Goal: Transaction & Acquisition: Download file/media

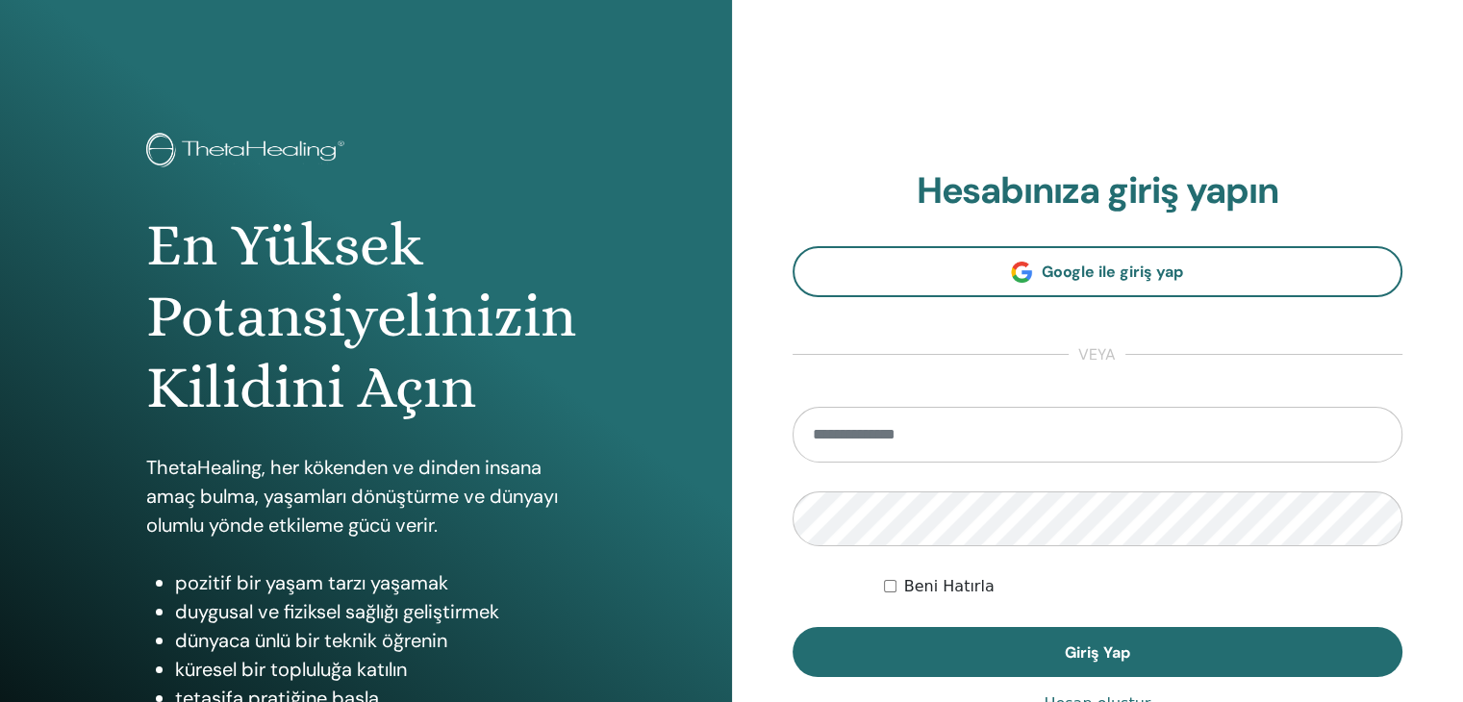
type input "**********"
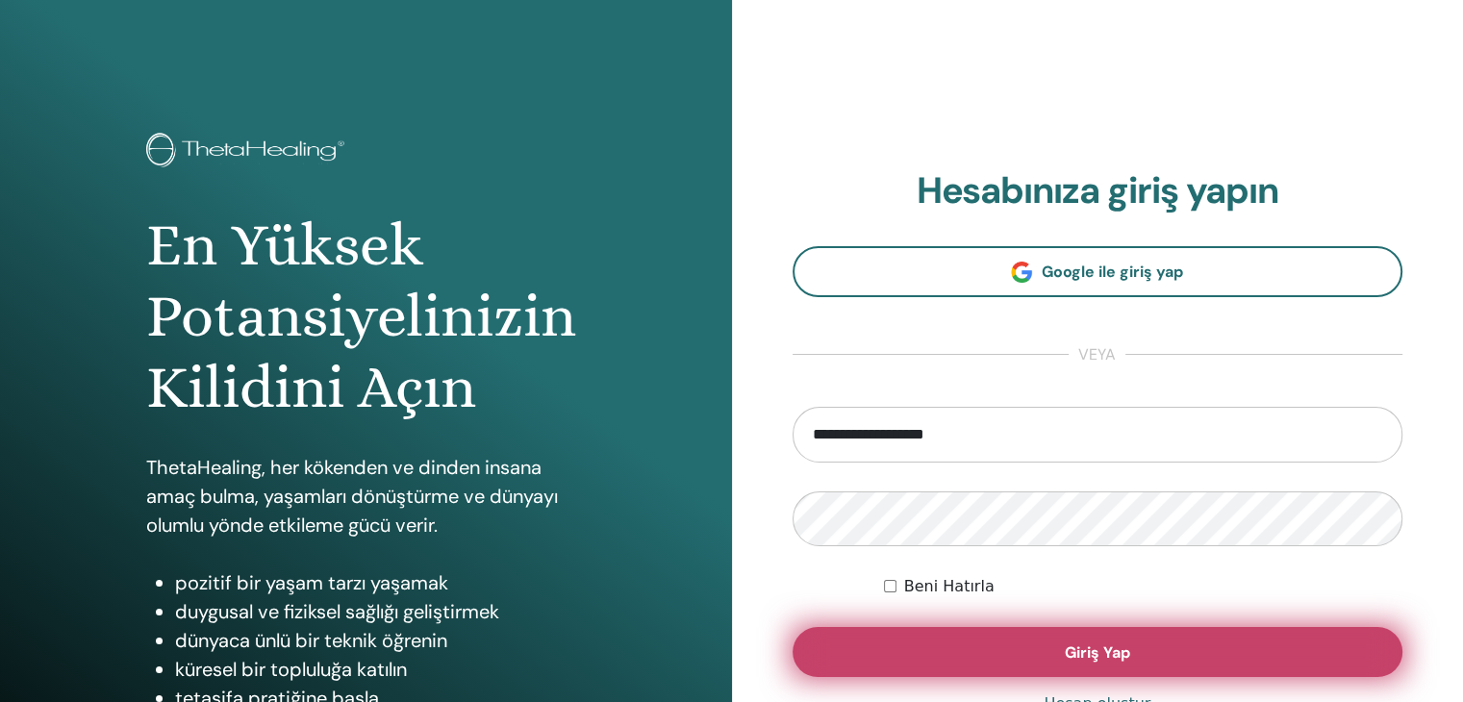
click at [1037, 647] on button "Giriş Yap" at bounding box center [1097, 652] width 611 height 50
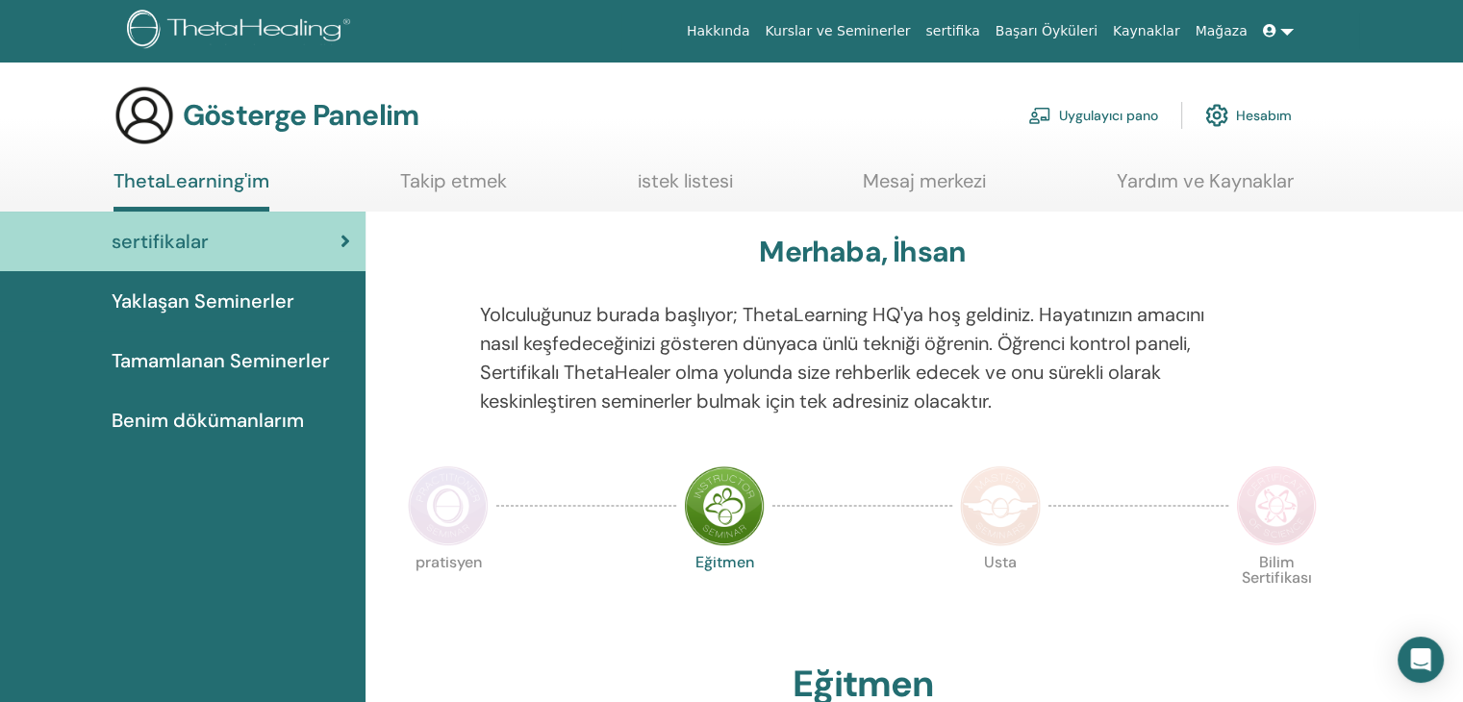
click at [1239, 113] on font "Hesabım" at bounding box center [1264, 116] width 56 height 17
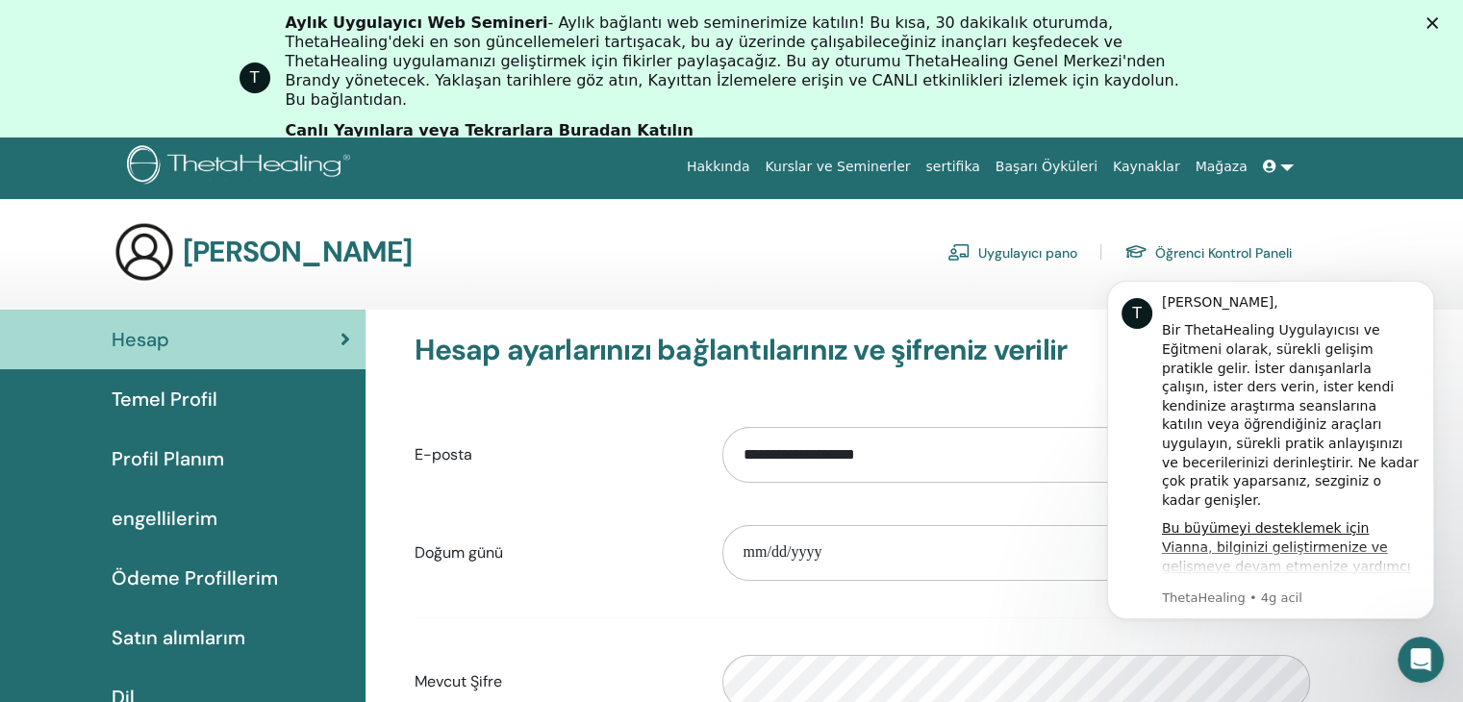
click at [711, 256] on div "[PERSON_NAME] Uygulayıcı pano Öğrenci Kontrol Paneli" at bounding box center [702, 252] width 1178 height 62
click at [979, 169] on font "sertifika" at bounding box center [952, 166] width 54 height 15
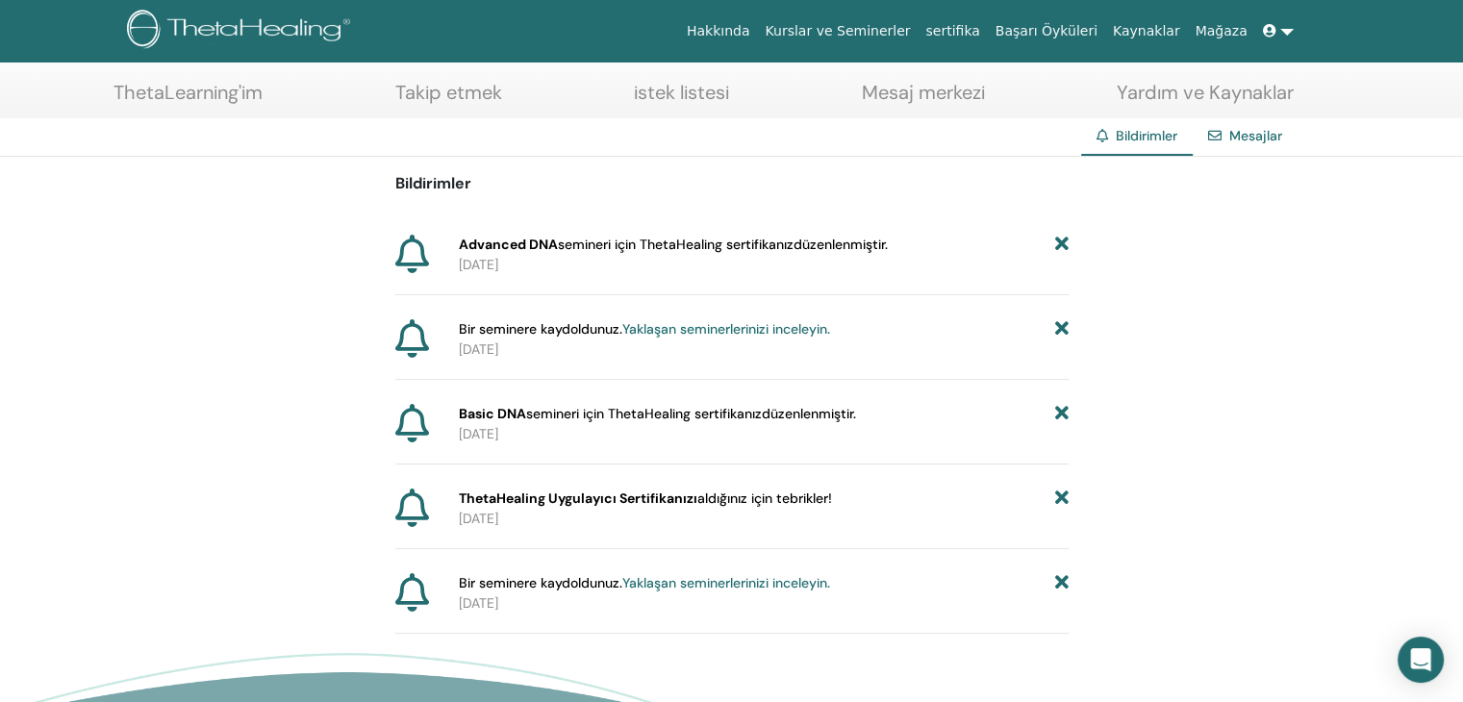
scroll to position [96, 0]
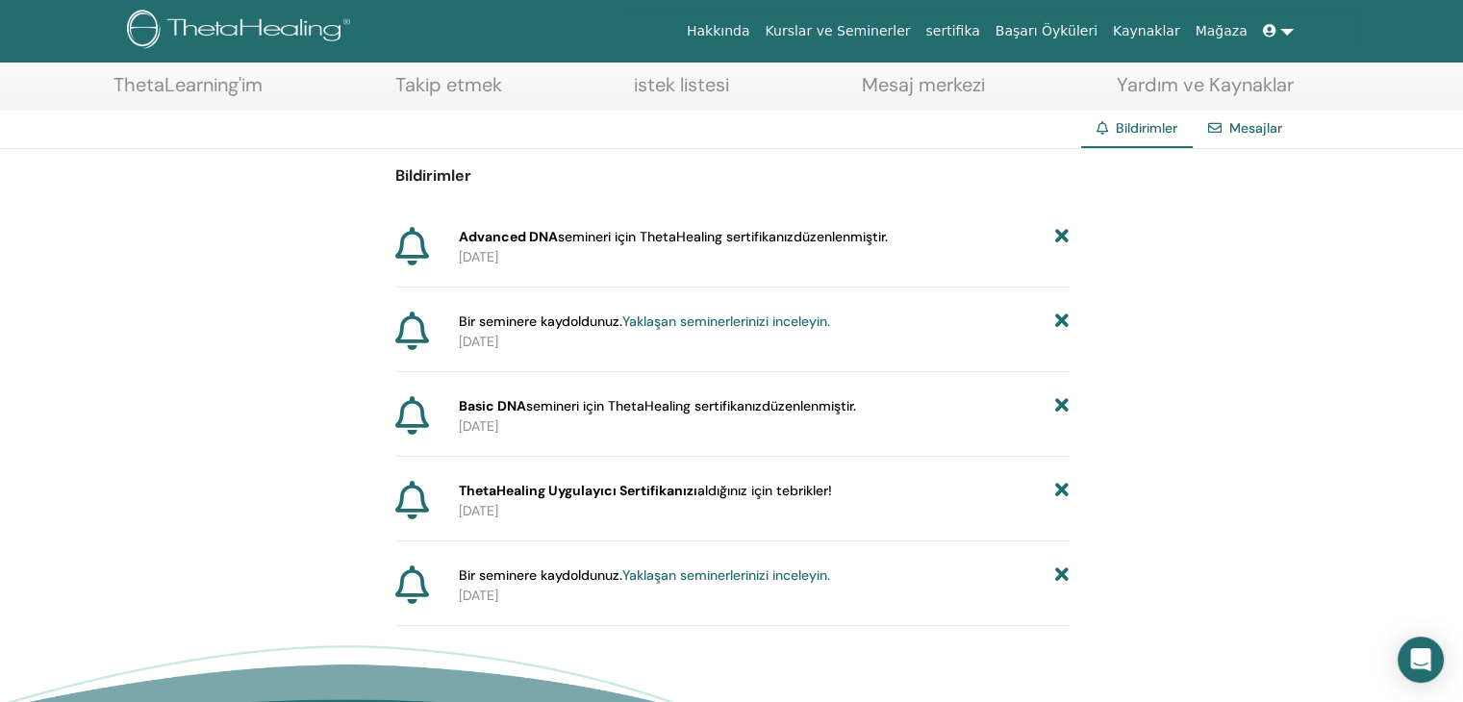
click at [408, 506] on icon at bounding box center [412, 500] width 34 height 38
click at [962, 505] on p "2025-08-24" at bounding box center [764, 511] width 610 height 20
click at [1062, 490] on icon at bounding box center [1060, 491] width 13 height 20
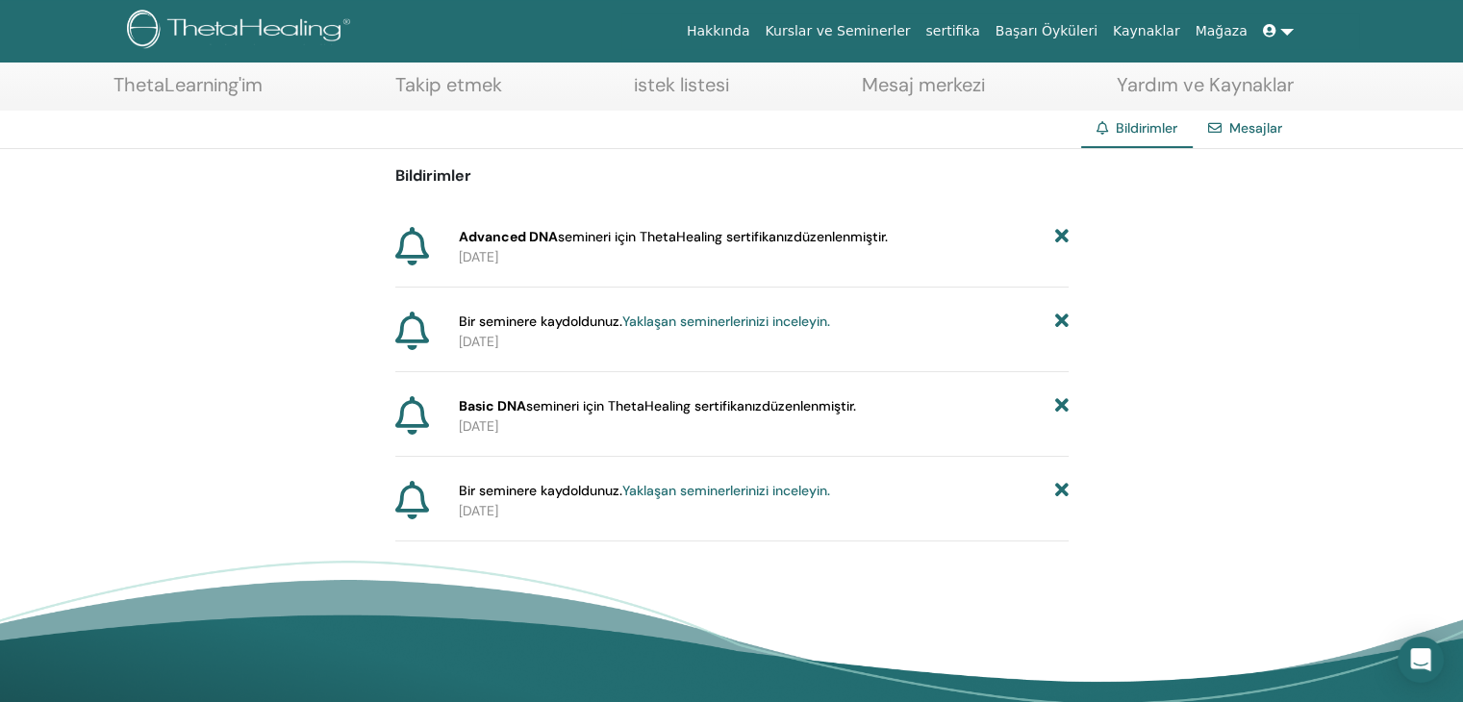
click at [1055, 493] on icon at bounding box center [1060, 491] width 13 height 20
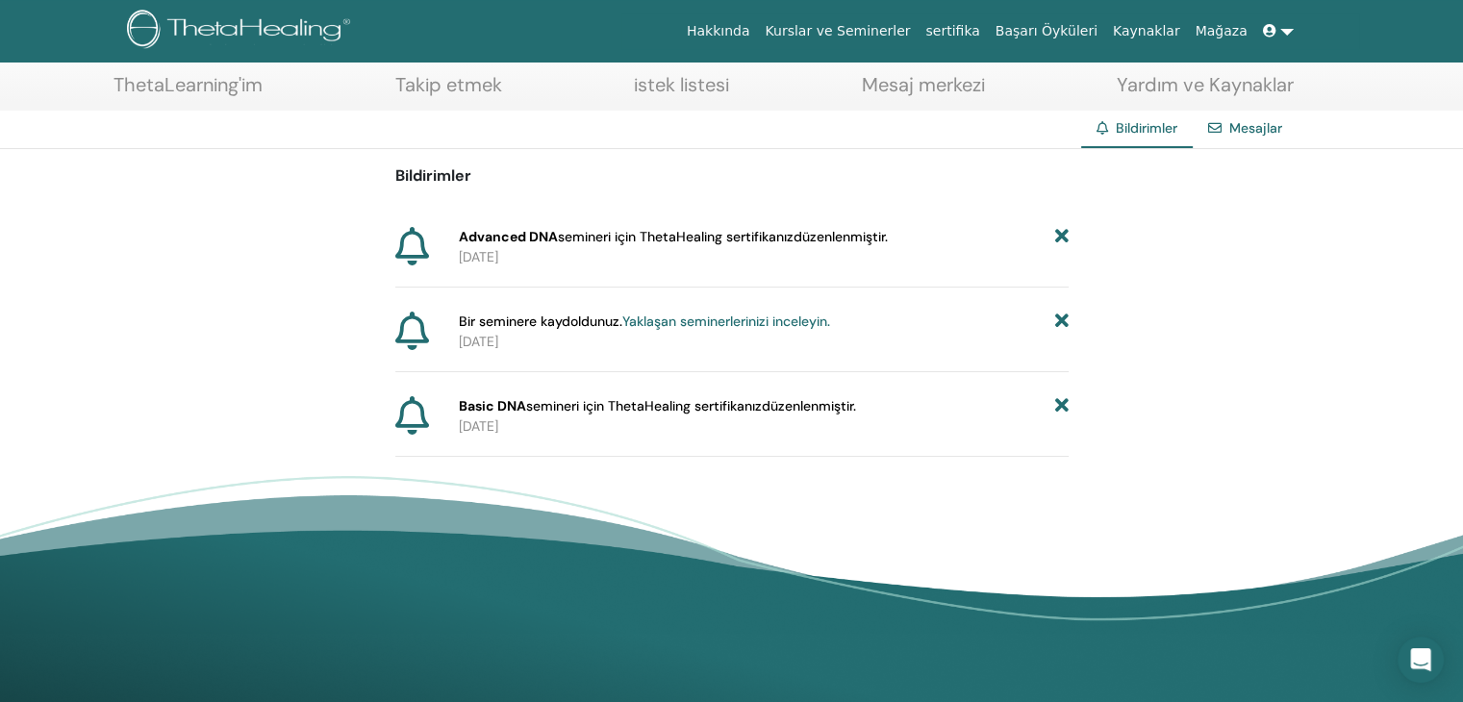
click at [1057, 408] on icon at bounding box center [1060, 406] width 13 height 20
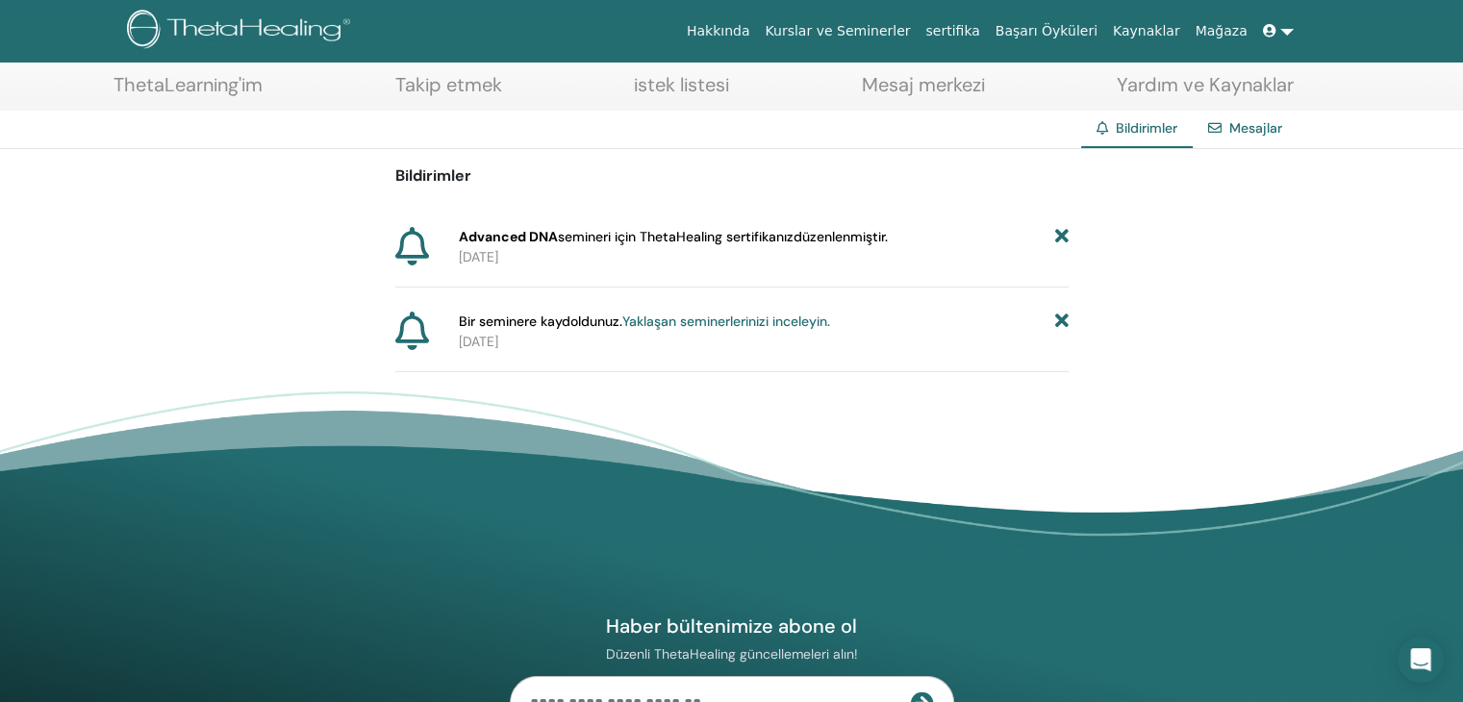
click at [1061, 313] on icon at bounding box center [1060, 322] width 13 height 20
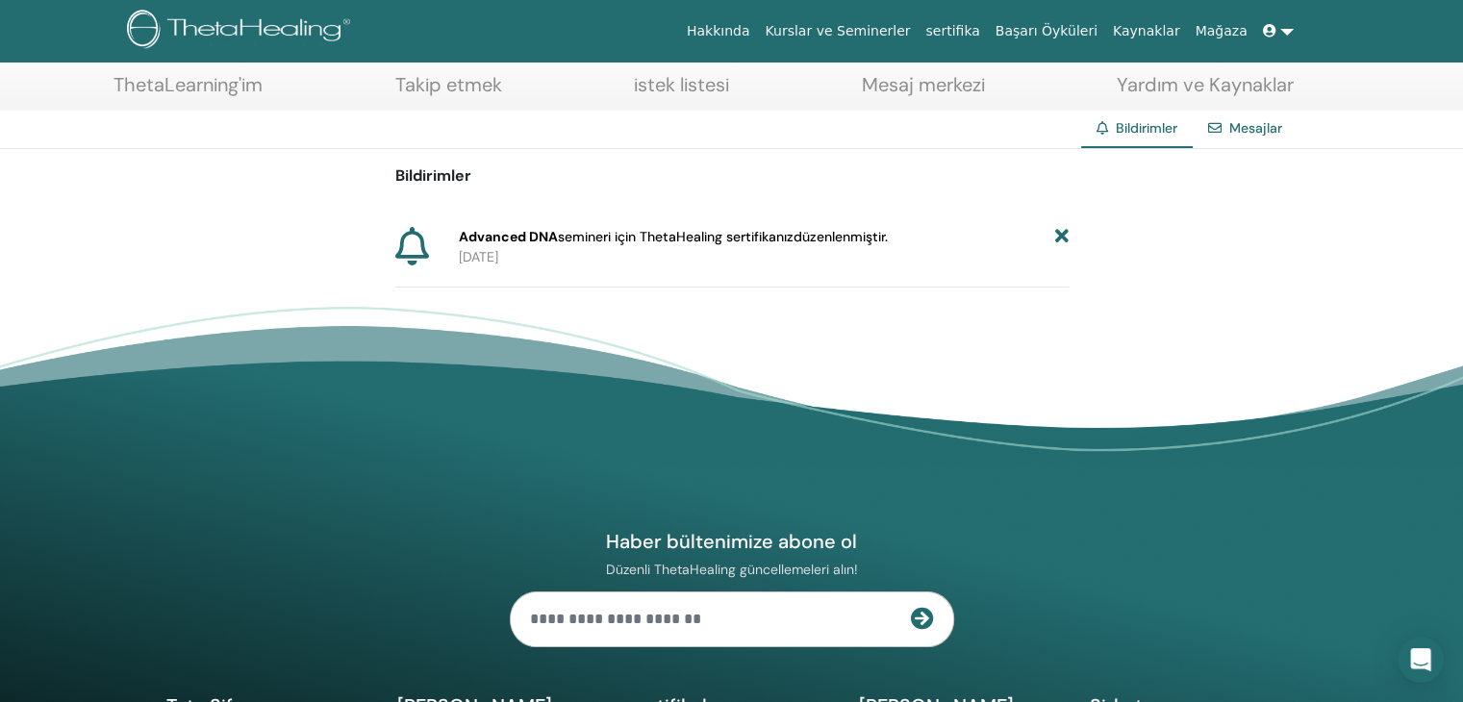
click at [1054, 250] on p "2025-08-30" at bounding box center [764, 257] width 610 height 20
click at [1062, 230] on icon at bounding box center [1060, 237] width 13 height 20
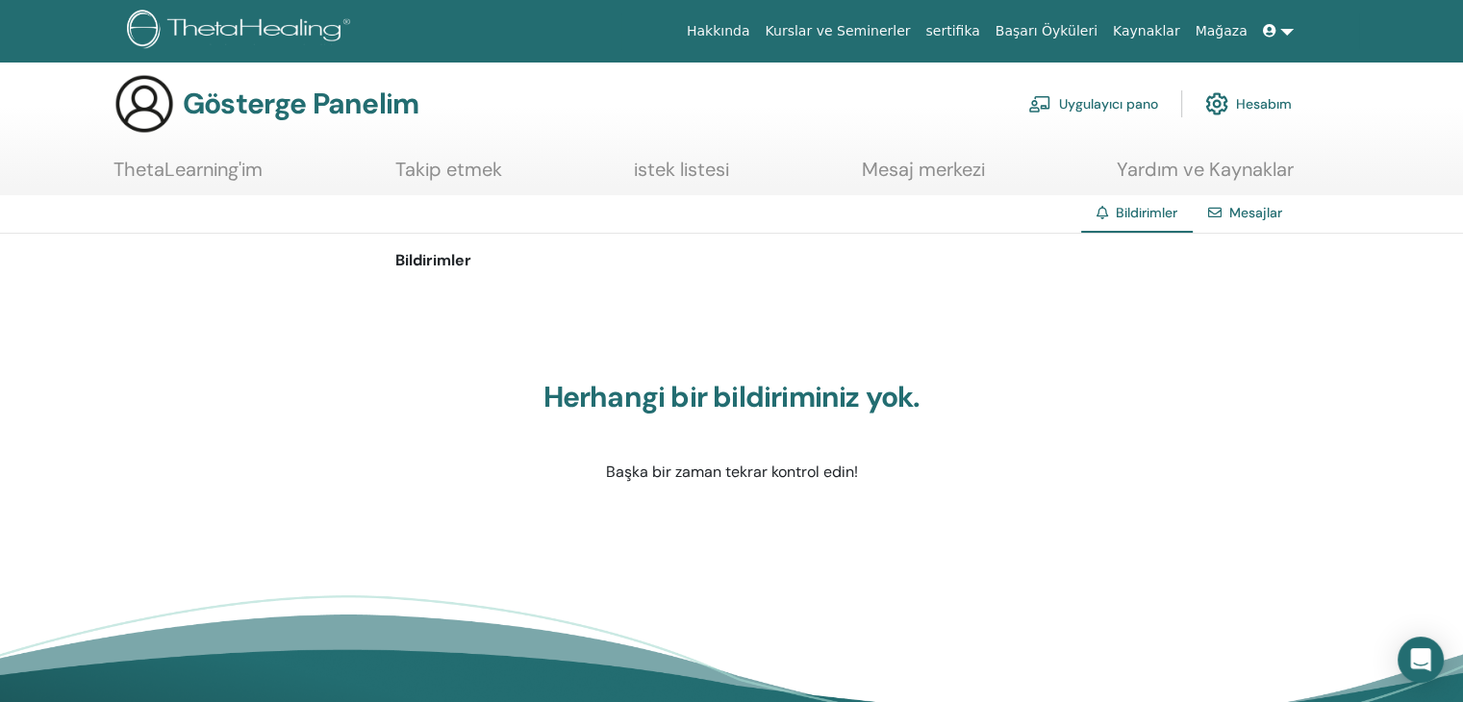
scroll to position [0, 0]
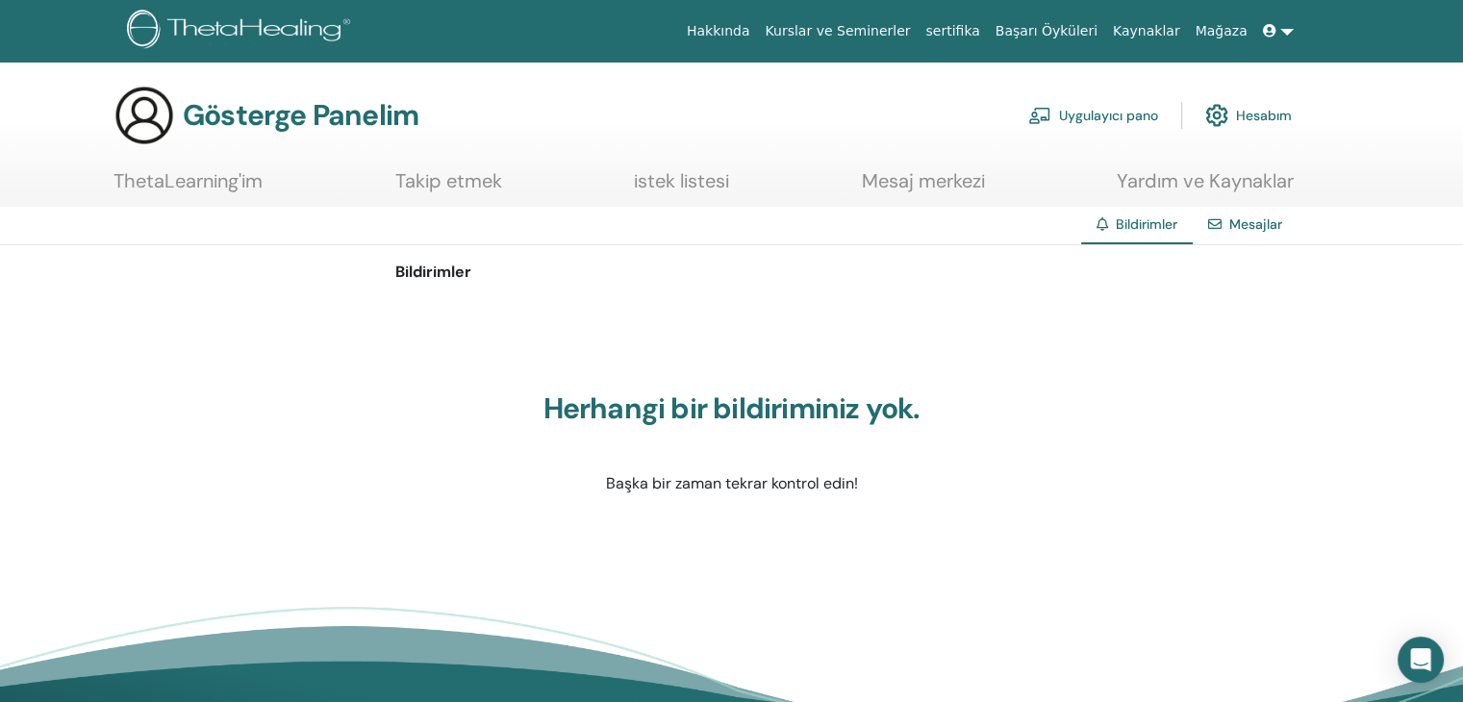
click at [1276, 116] on font "Hesabım" at bounding box center [1264, 116] width 56 height 17
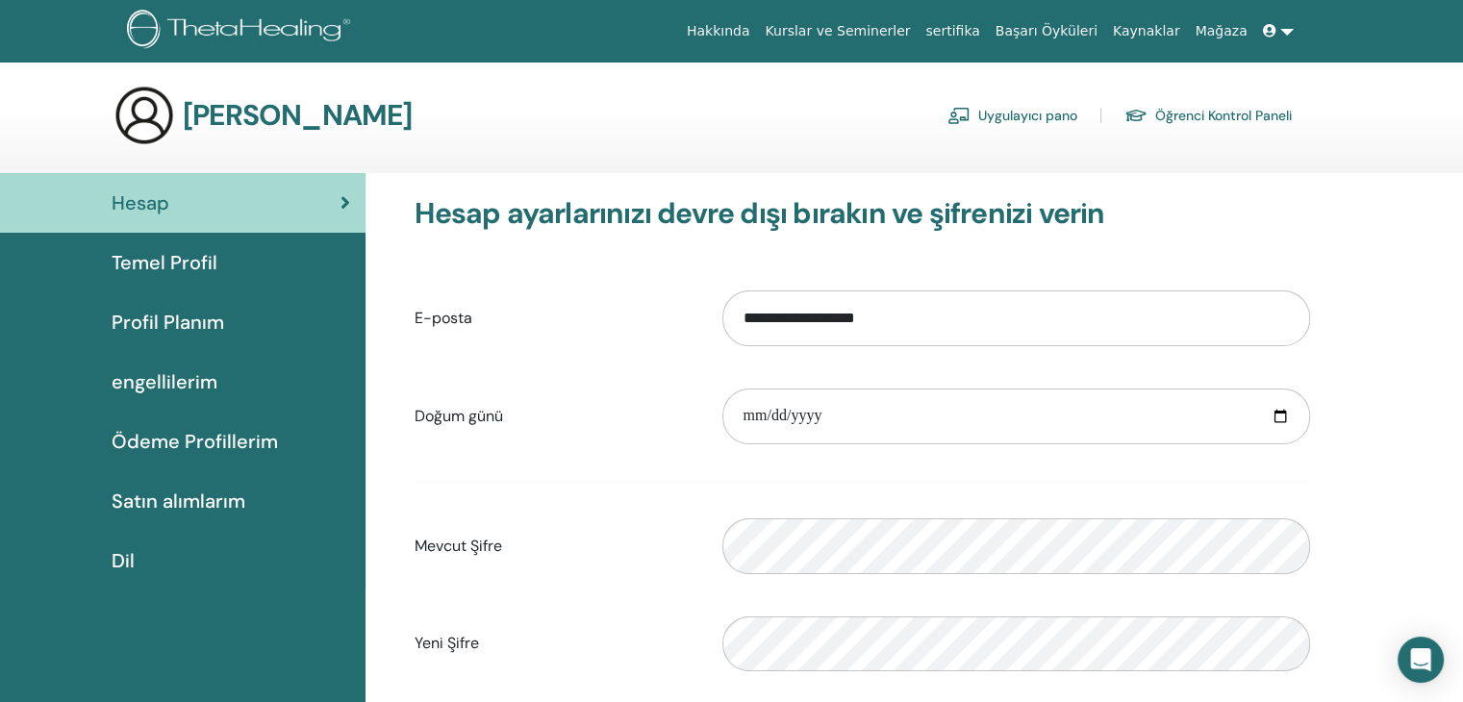
click at [979, 31] on font "sertifika" at bounding box center [952, 30] width 54 height 15
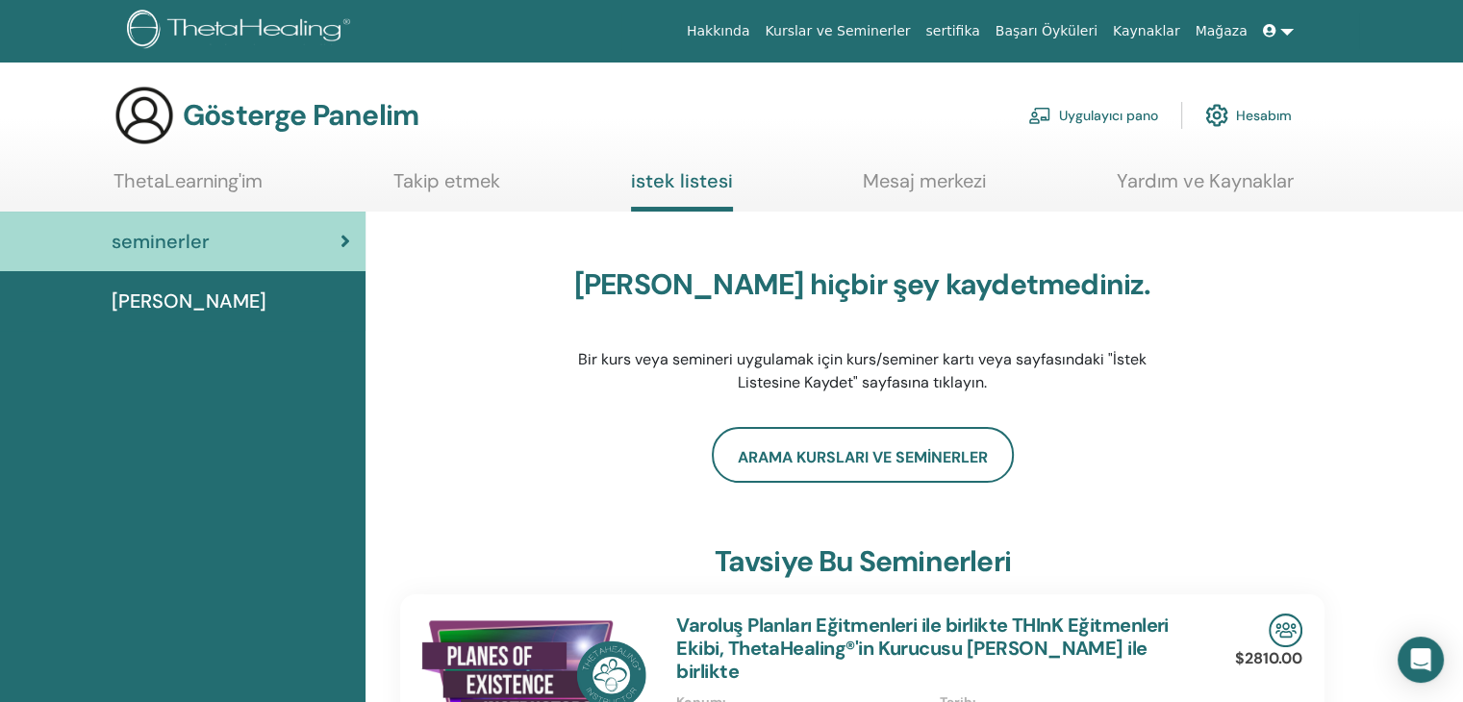
click at [1287, 284] on div "[PERSON_NAME] hiçbir şey kaydetmediniz. Bir kurs veya semineri uygulamak için k…" at bounding box center [862, 331] width 924 height 192
click at [1264, 109] on font "Hesabım" at bounding box center [1264, 116] width 56 height 17
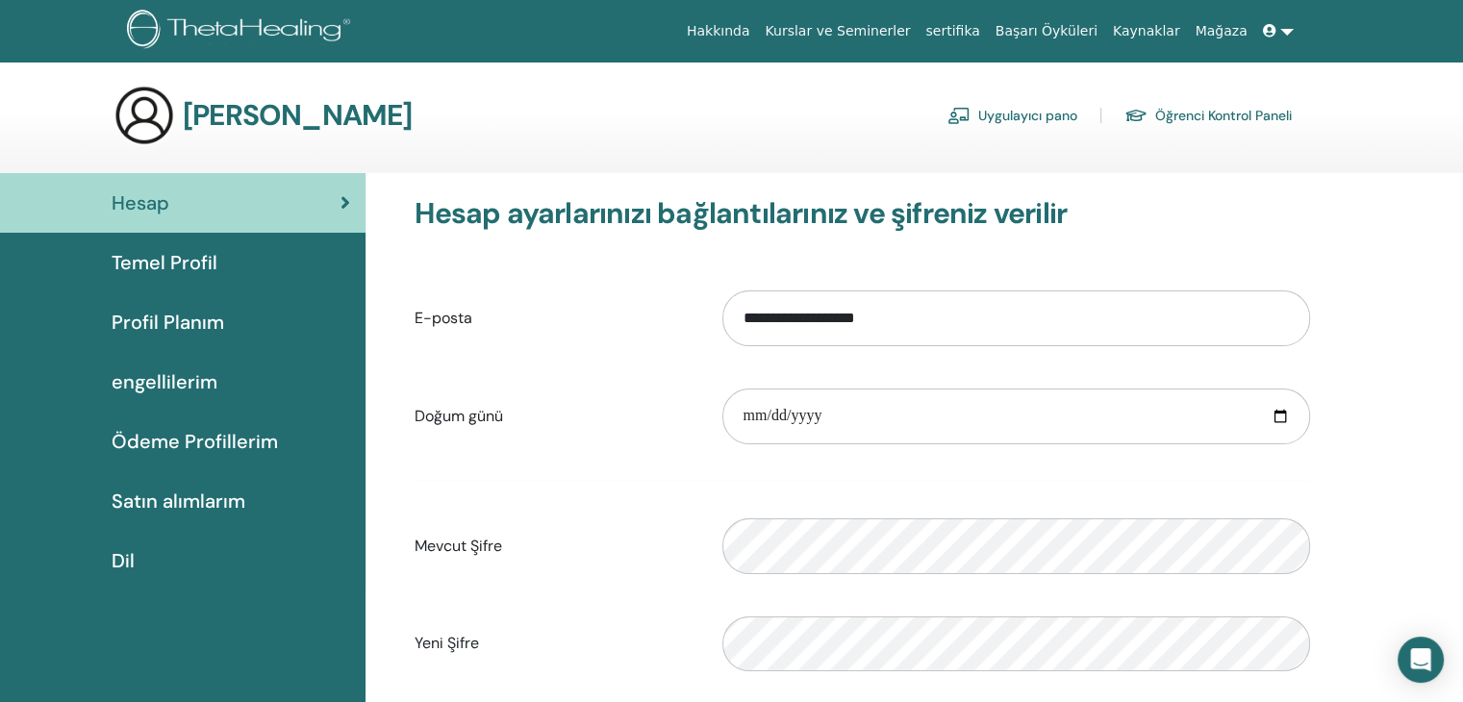
click at [1285, 37] on link at bounding box center [1278, 31] width 46 height 36
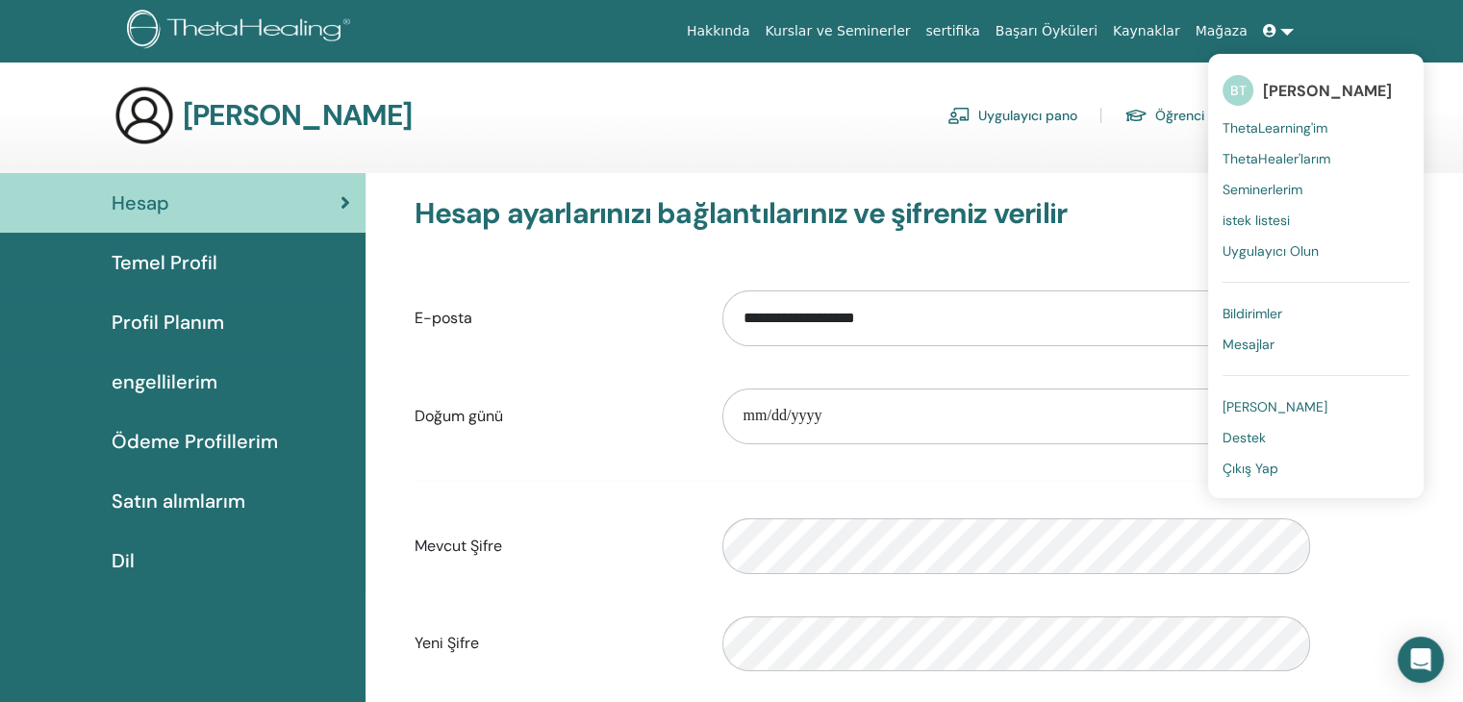
click at [1289, 189] on font "Seminerlerim" at bounding box center [1262, 189] width 80 height 17
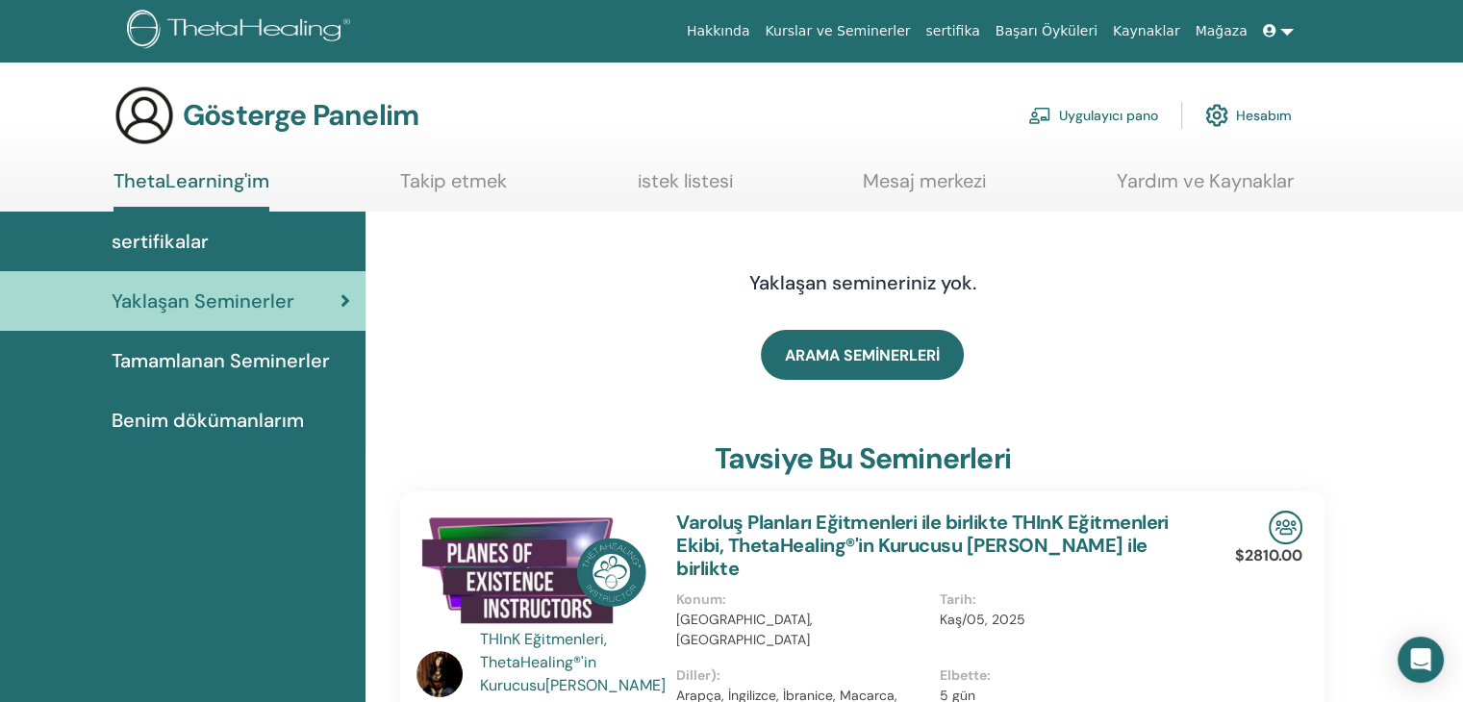
click at [188, 244] on font "sertifikalar" at bounding box center [160, 241] width 97 height 25
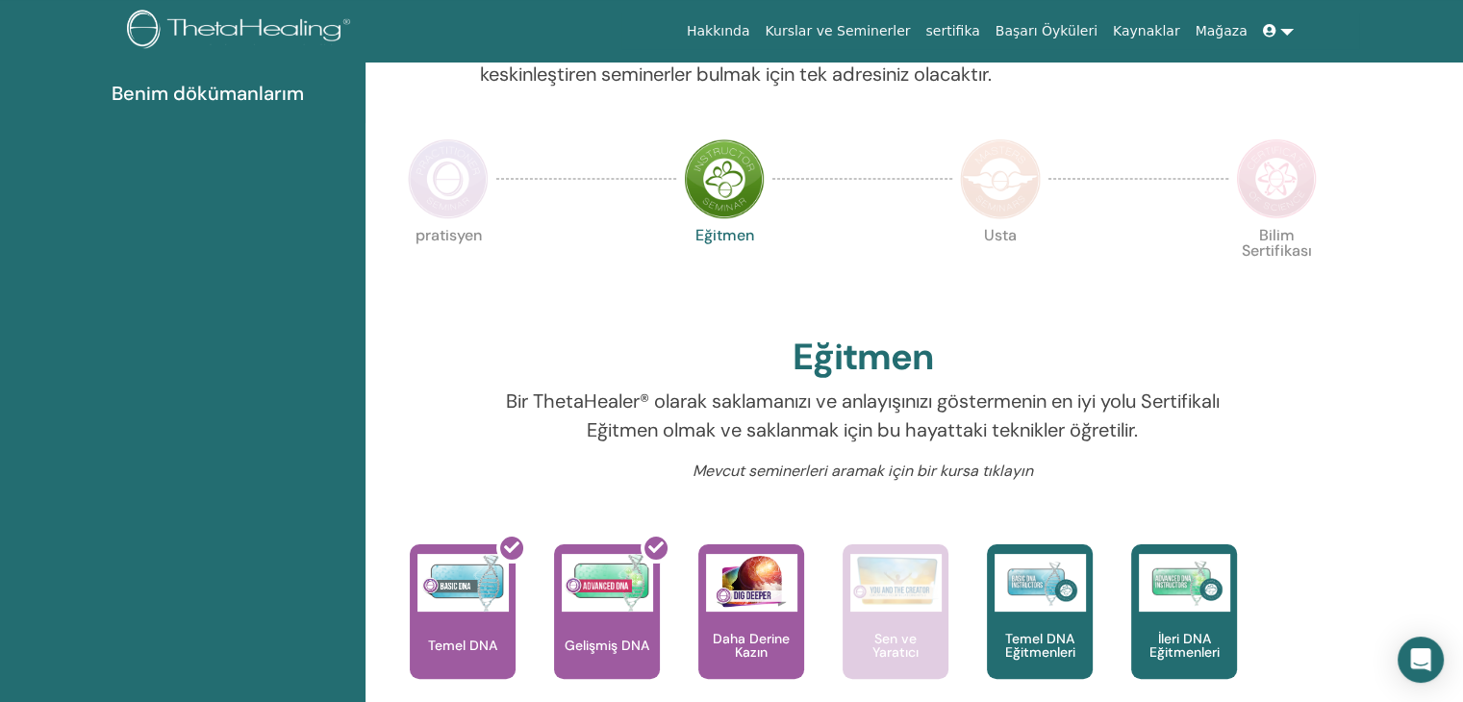
scroll to position [339, 0]
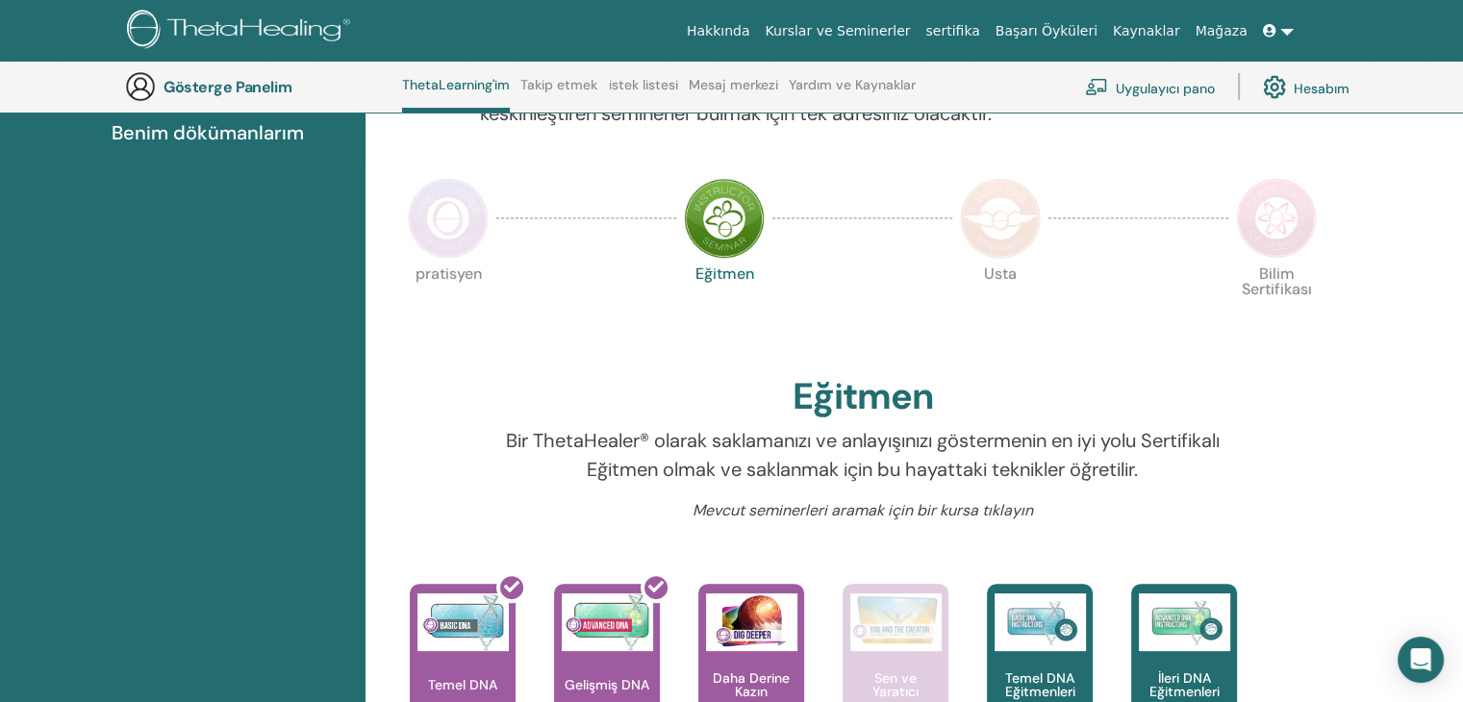
click at [715, 238] on img at bounding box center [724, 218] width 81 height 81
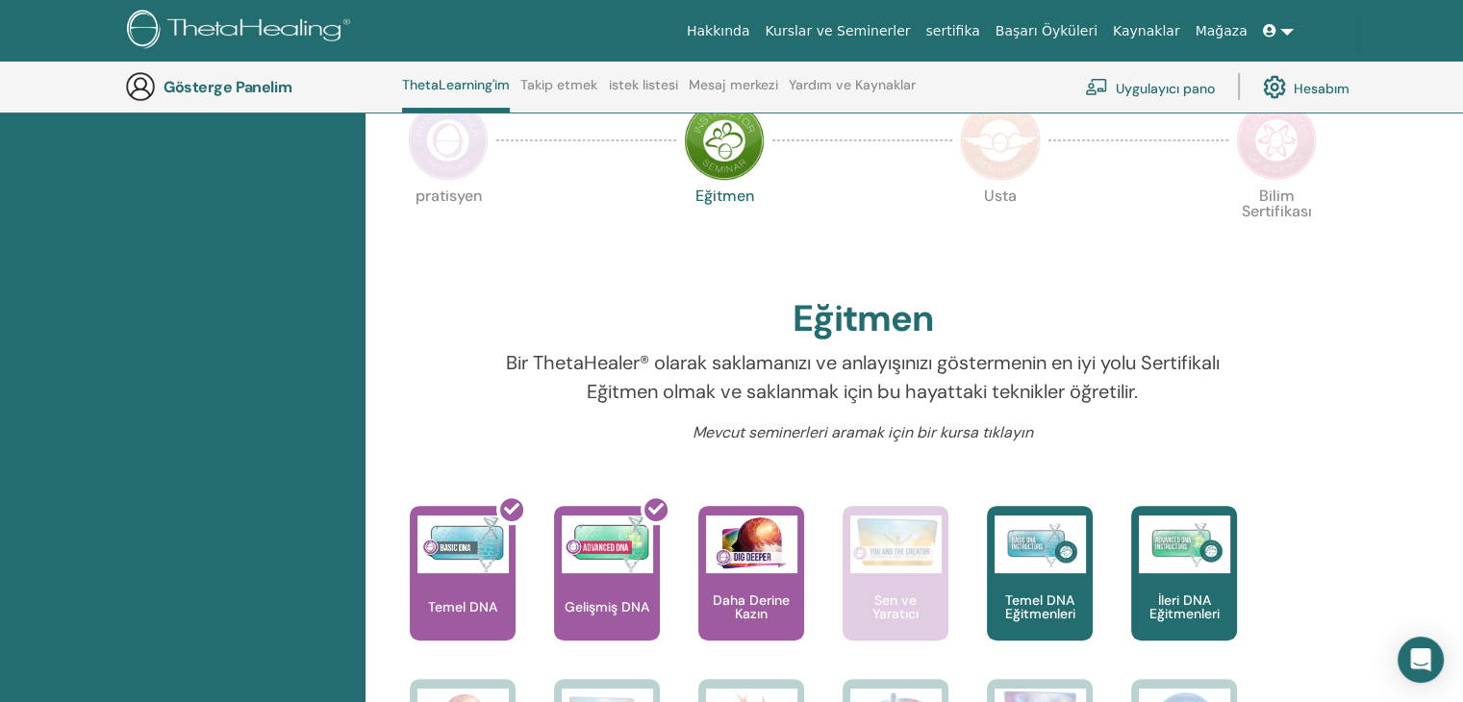
scroll to position [435, 0]
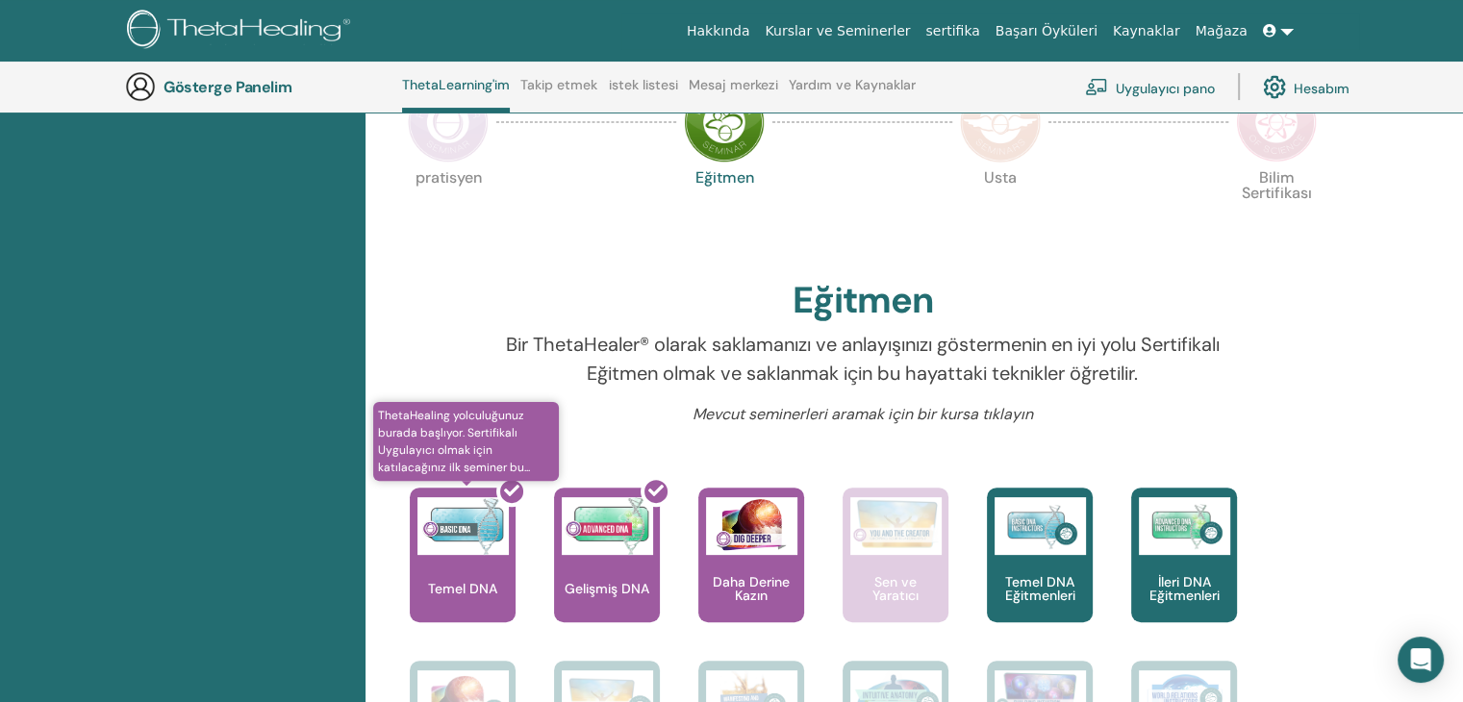
click at [459, 563] on div at bounding box center [474, 562] width 106 height 173
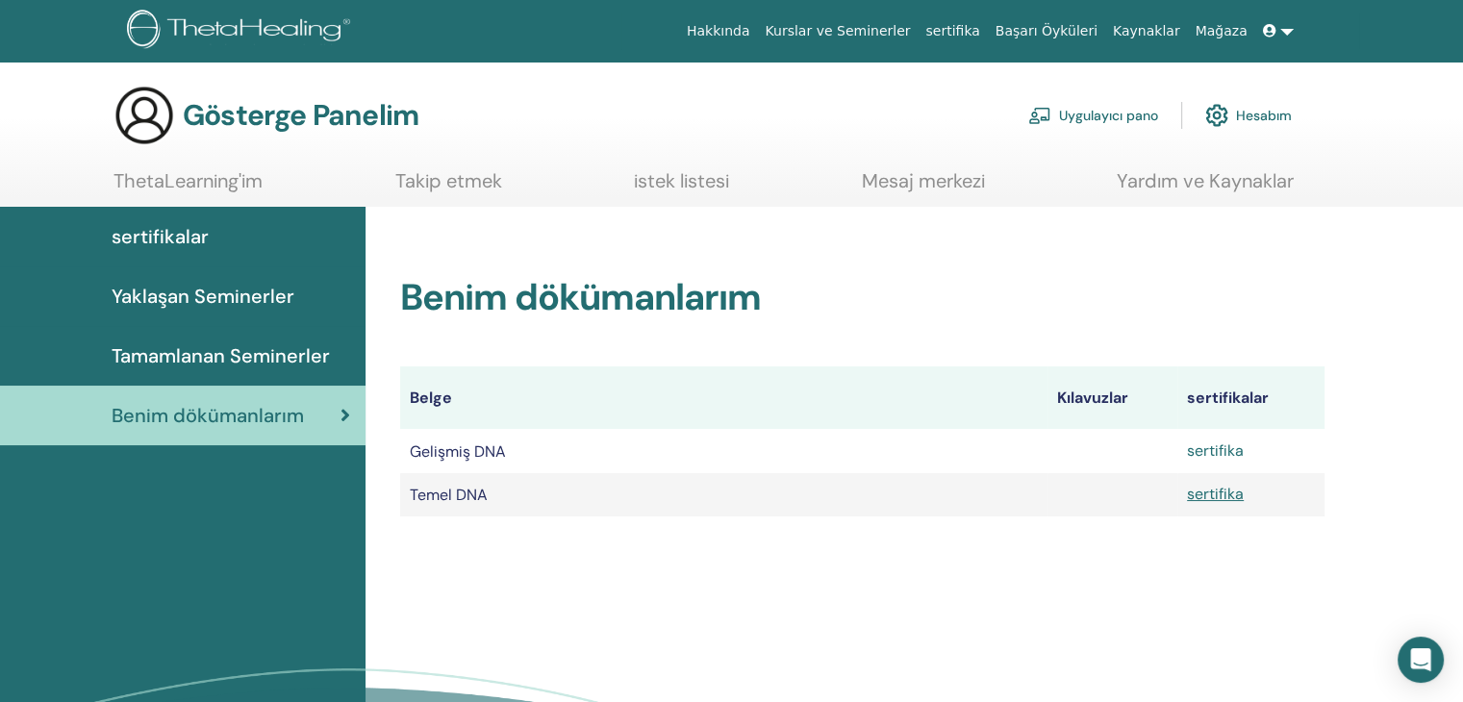
click at [1227, 455] on font "sertifika" at bounding box center [1215, 450] width 57 height 20
click at [1229, 496] on font "sertifika" at bounding box center [1215, 494] width 57 height 20
